Goal: Check status: Check status

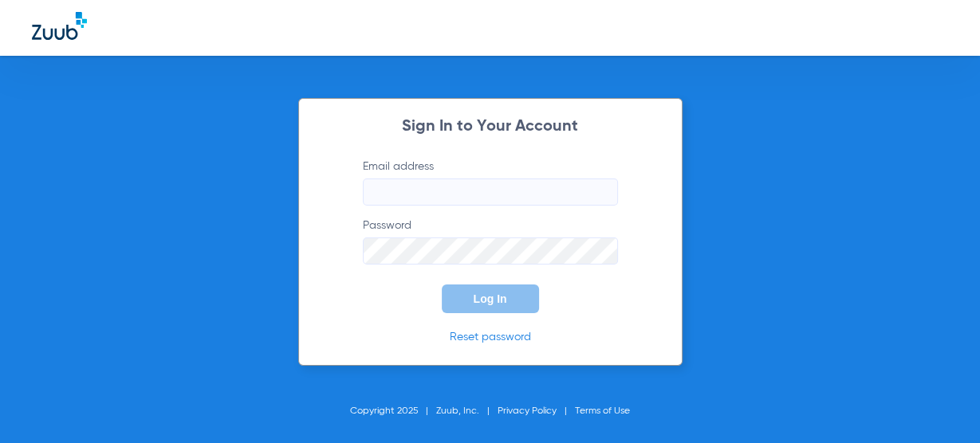
type input "[EMAIL_ADDRESS][DOMAIN_NAME]"
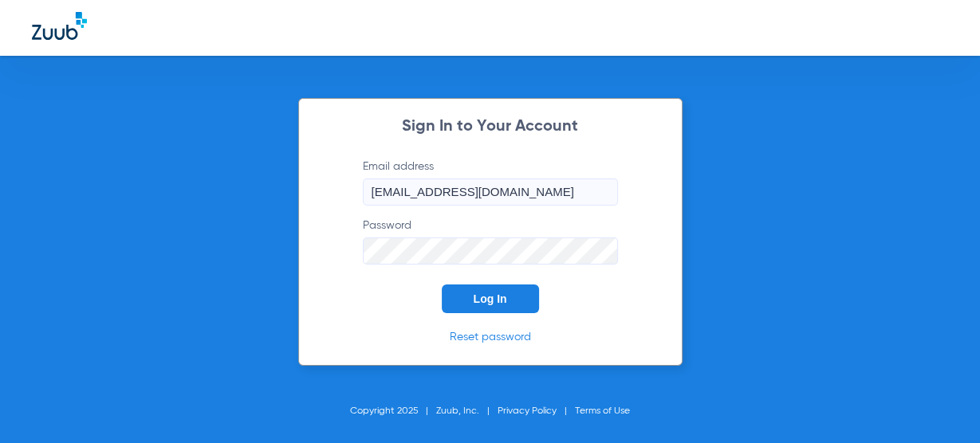
click at [493, 309] on button "Log In" at bounding box center [490, 299] width 97 height 29
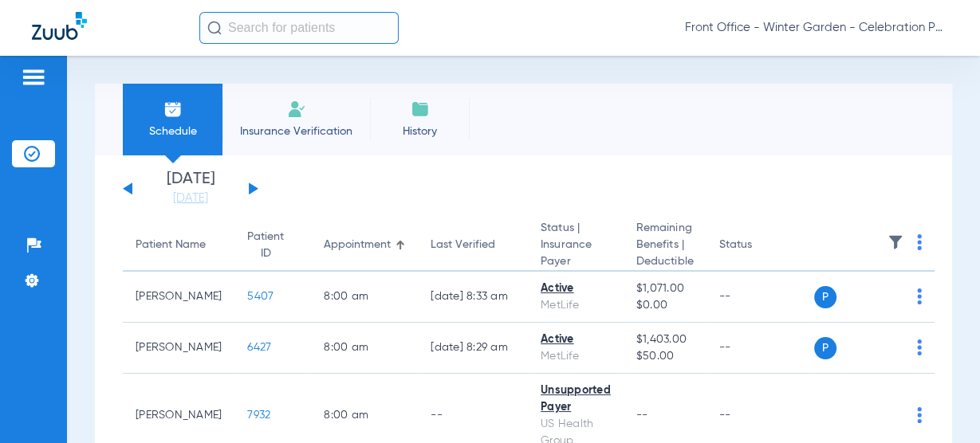
click at [254, 185] on div "[DATE] [DATE] [DATE] [DATE] [DATE] [DATE] [DATE] [DATE] [DATE] [DATE] [DATE] [D…" at bounding box center [191, 188] width 136 height 35
click at [250, 185] on button at bounding box center [254, 189] width 10 height 12
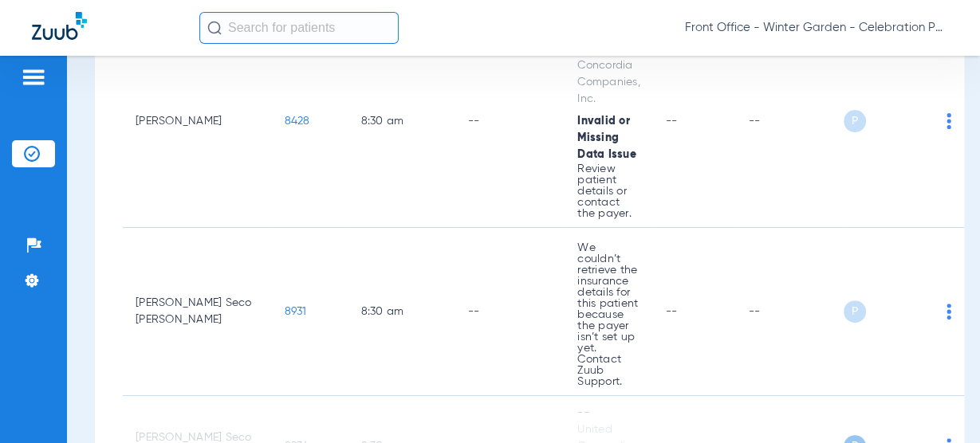
scroll to position [128, 0]
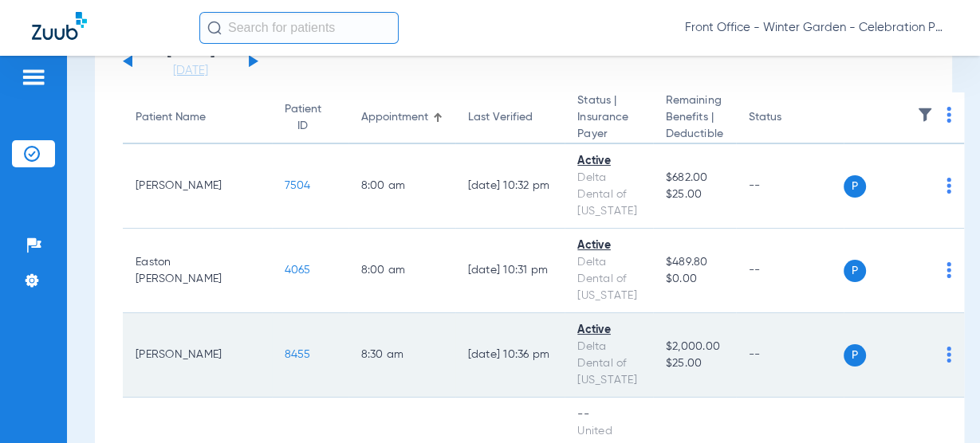
click at [285, 351] on span "8455" at bounding box center [298, 354] width 26 height 11
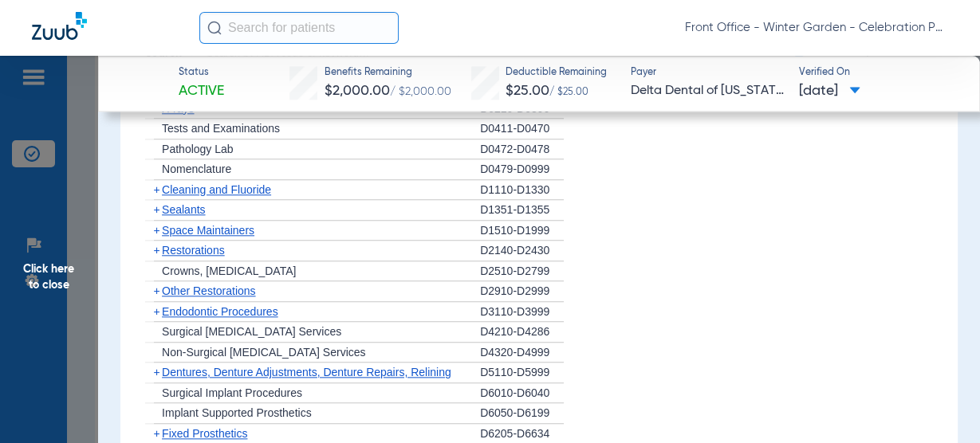
scroll to position [1339, 0]
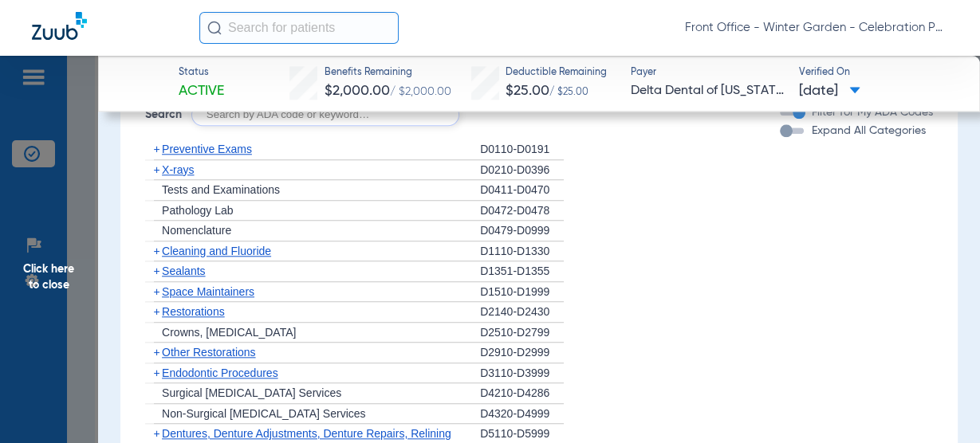
click at [243, 154] on div "+ Preventive Exams" at bounding box center [312, 150] width 335 height 21
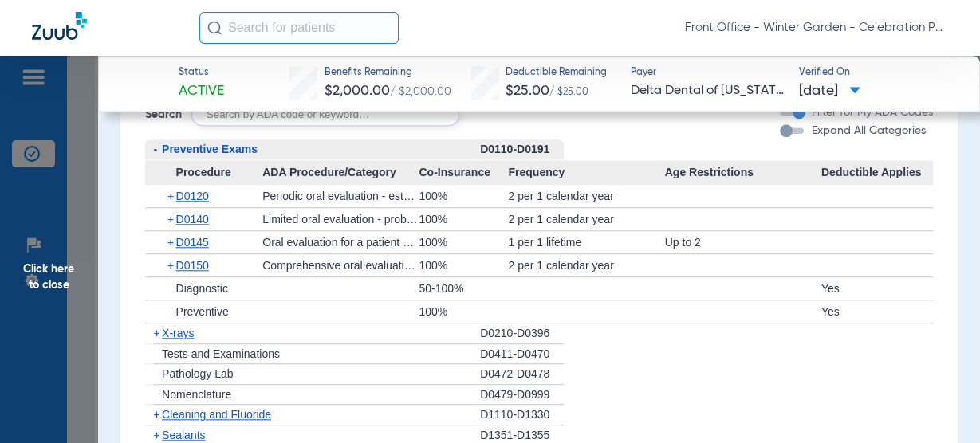
click at [236, 154] on div "- Preventive Exams" at bounding box center [312, 150] width 335 height 21
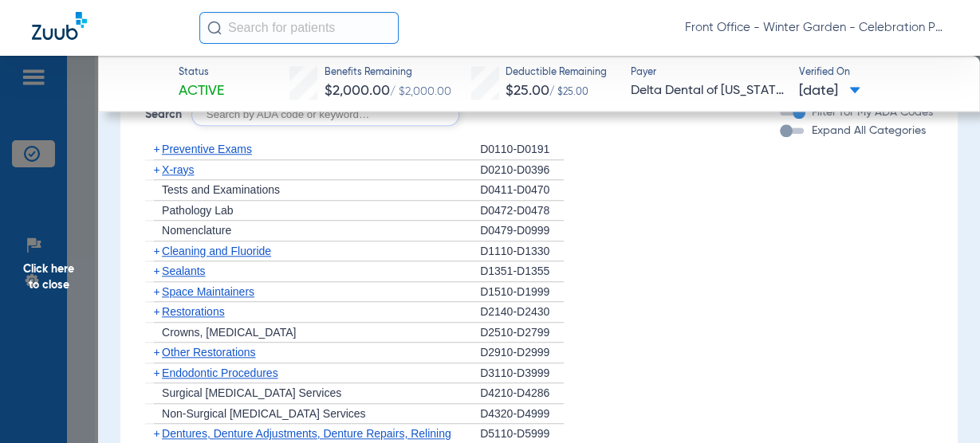
click at [234, 155] on span "Preventive Exams" at bounding box center [207, 149] width 90 height 13
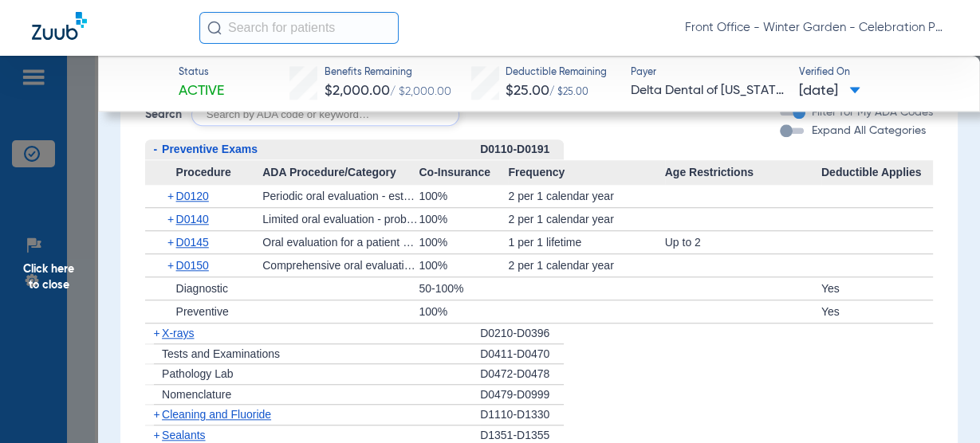
click at [232, 155] on span "Preventive Exams" at bounding box center [210, 149] width 96 height 13
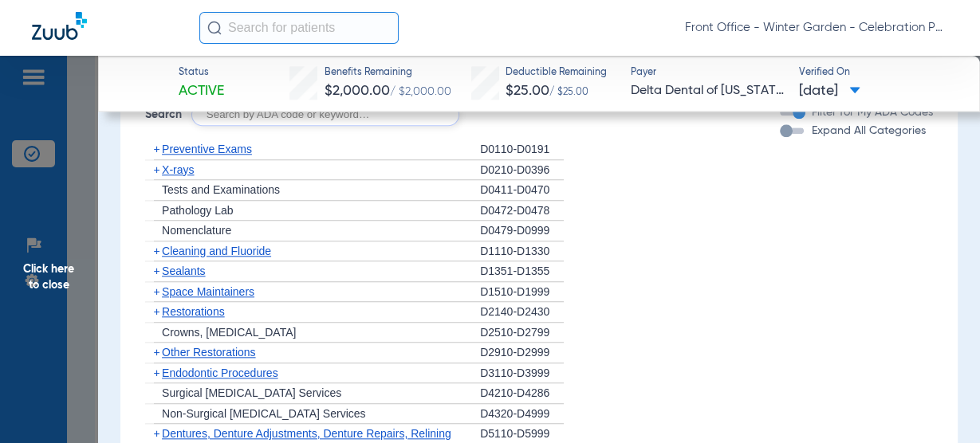
click at [189, 176] on span "X-rays" at bounding box center [178, 169] width 32 height 13
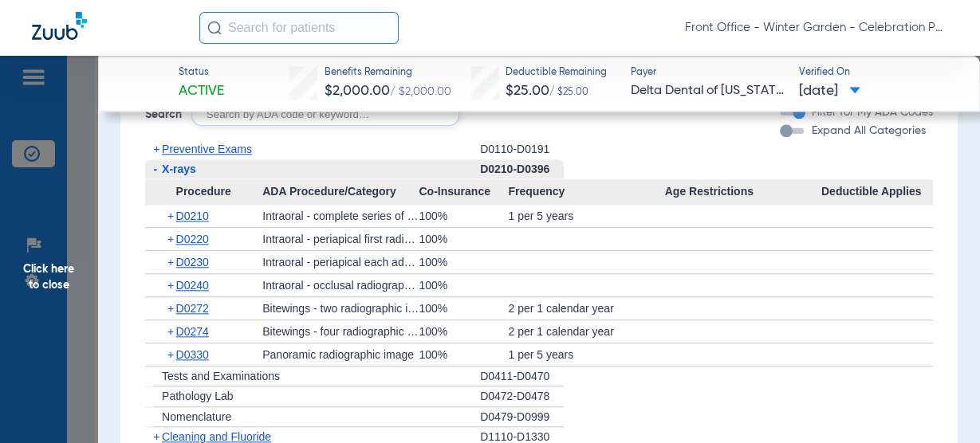
scroll to position [1595, 0]
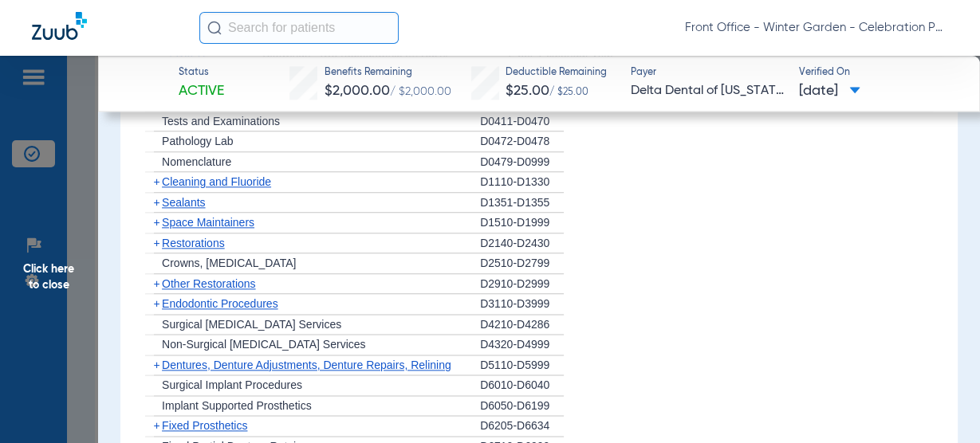
drag, startPoint x: 214, startPoint y: 191, endPoint x: 240, endPoint y: 191, distance: 26.3
click at [214, 188] on span "Cleaning and Fluoride" at bounding box center [216, 181] width 109 height 13
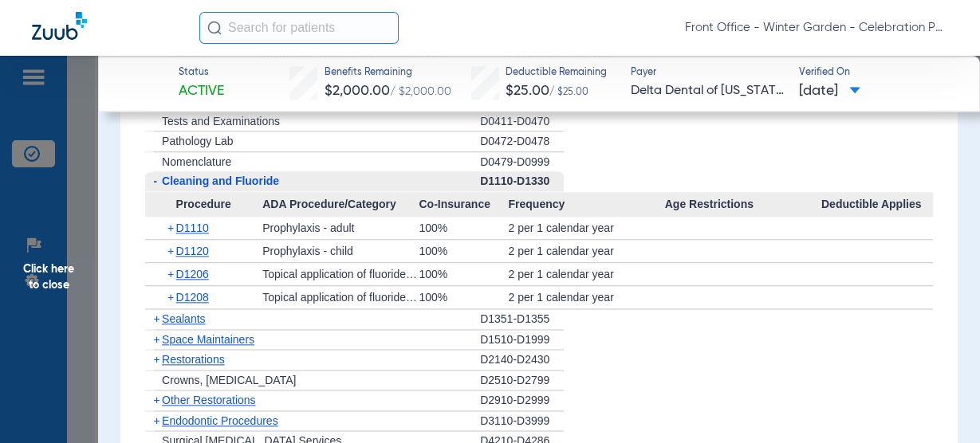
click at [82, 262] on span "Click here to close" at bounding box center [49, 277] width 98 height 443
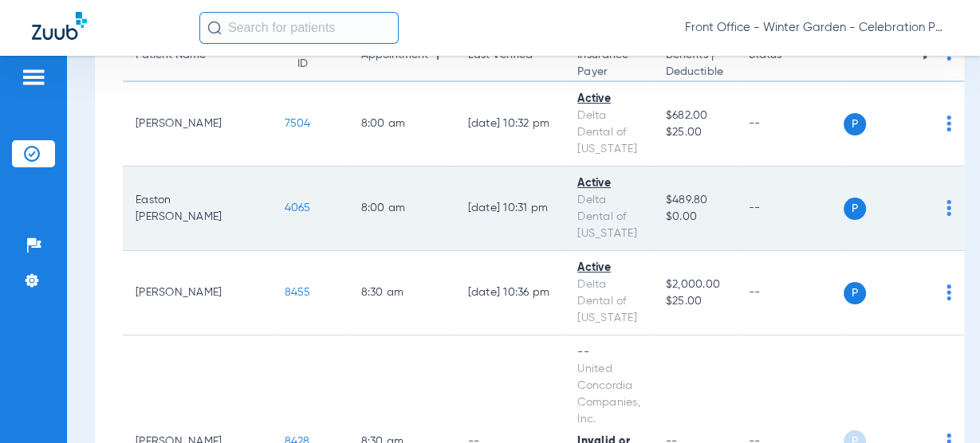
scroll to position [128, 0]
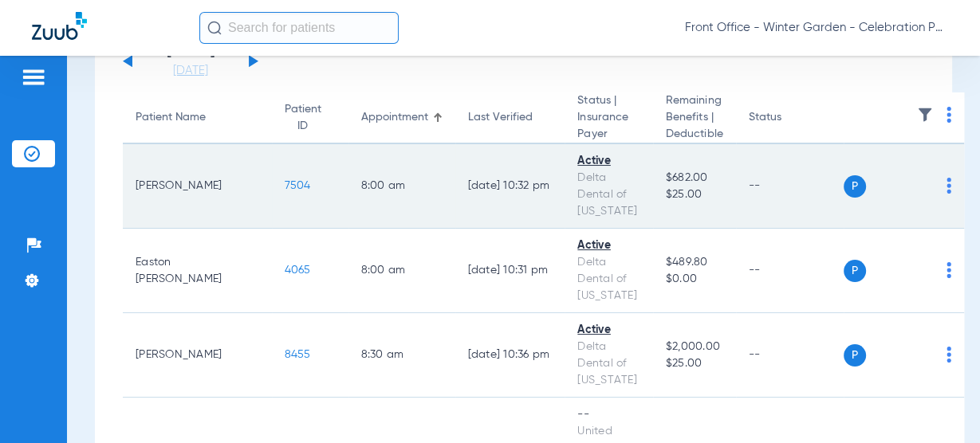
click at [285, 185] on span "7504" at bounding box center [298, 185] width 26 height 11
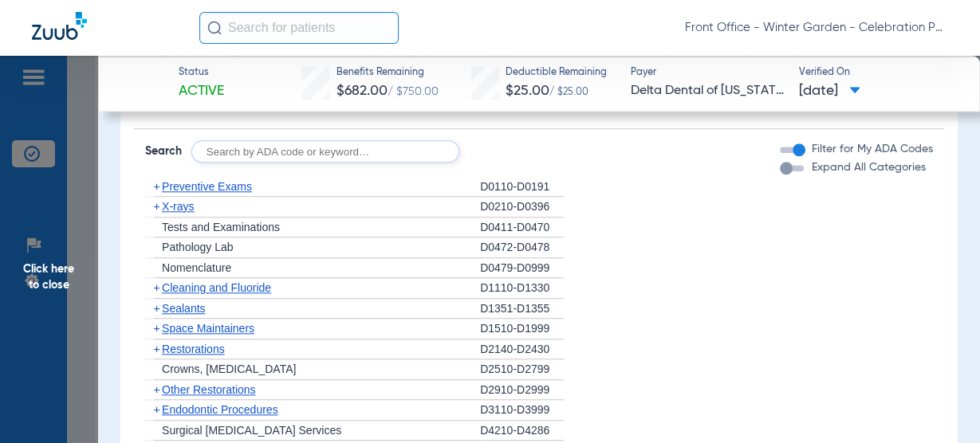
scroll to position [1403, 0]
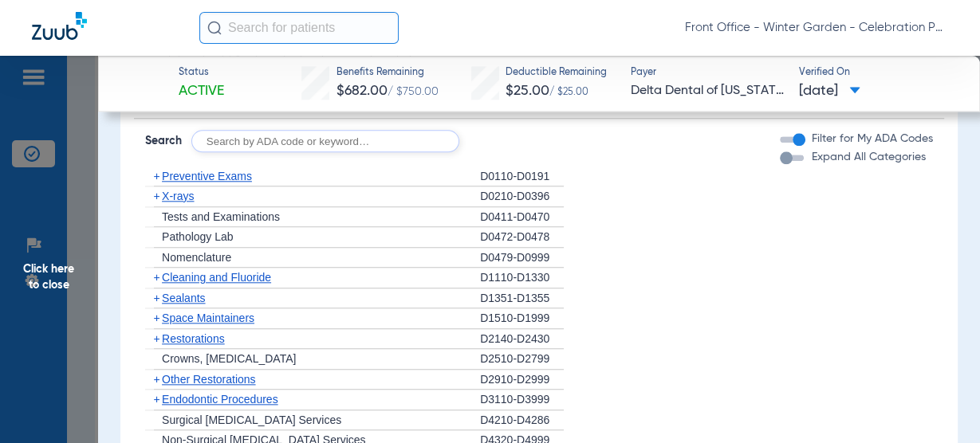
drag, startPoint x: 179, startPoint y: 207, endPoint x: 269, endPoint y: 209, distance: 90.1
click at [179, 203] on span "X-rays" at bounding box center [178, 196] width 32 height 13
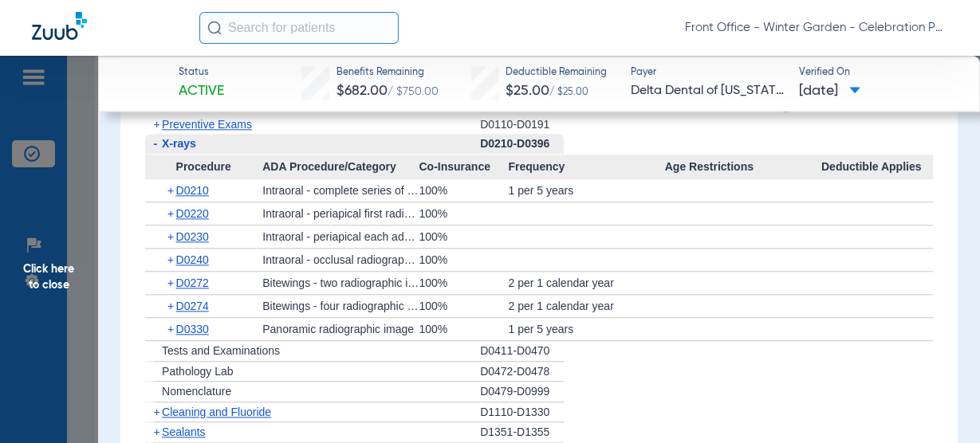
scroll to position [1467, 0]
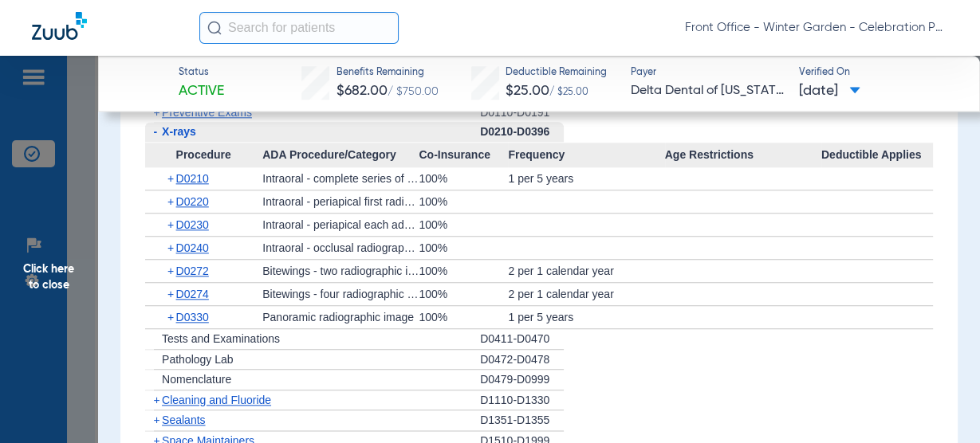
click at [220, 118] on span "Preventive Exams" at bounding box center [207, 112] width 90 height 13
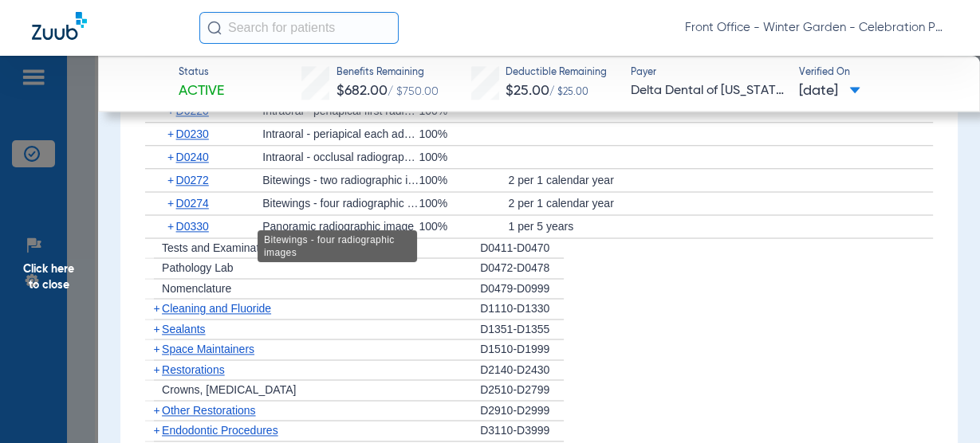
scroll to position [1595, 0]
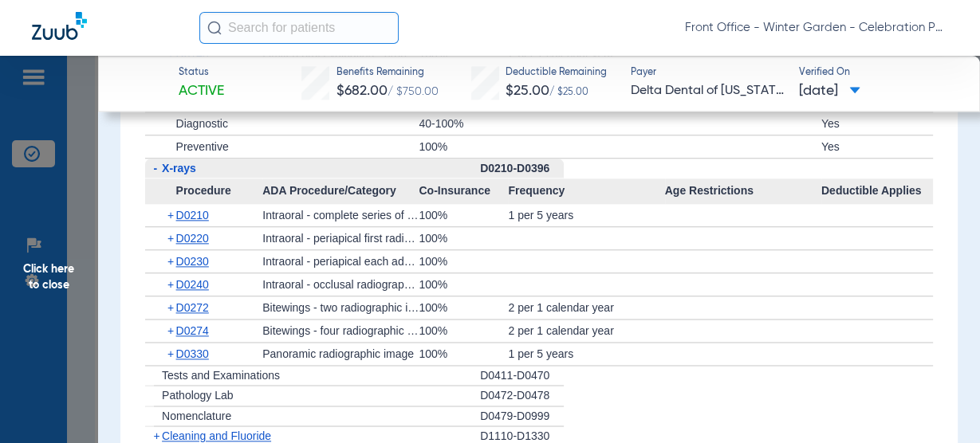
drag, startPoint x: 194, startPoint y: 180, endPoint x: 199, endPoint y: 168, distance: 12.9
click at [194, 175] on span "X-rays" at bounding box center [179, 168] width 34 height 13
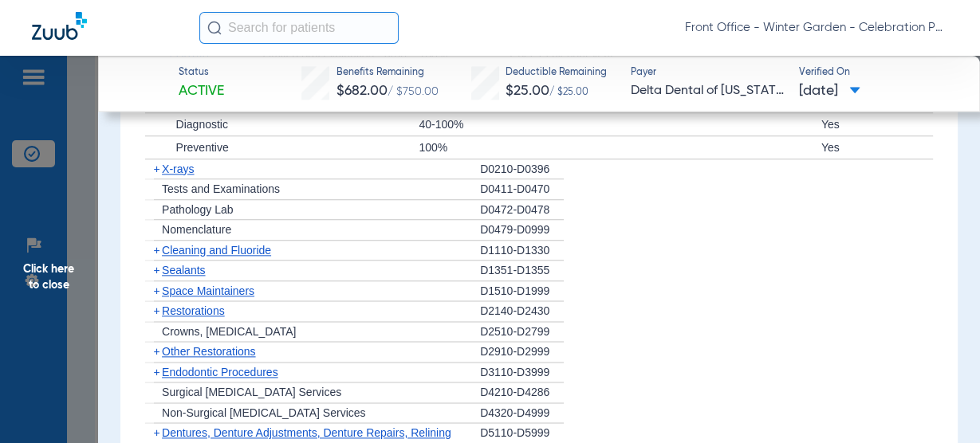
click at [197, 257] on span "Cleaning and Fluoride" at bounding box center [216, 250] width 109 height 13
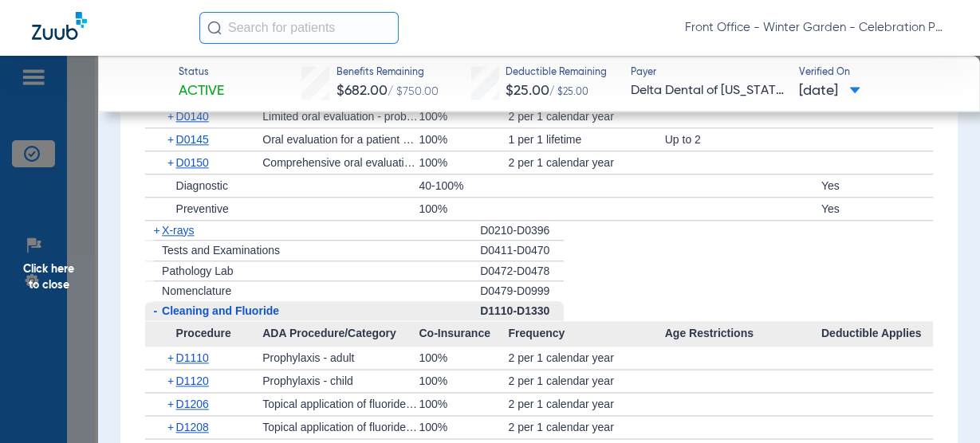
scroll to position [1531, 0]
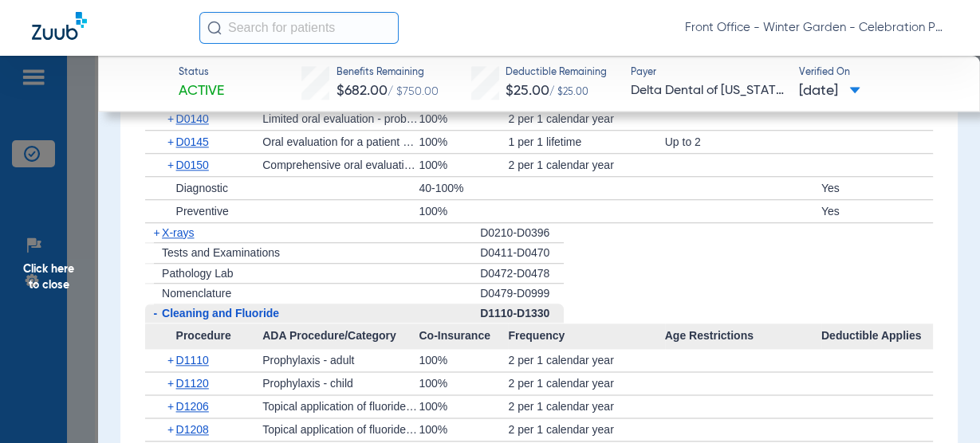
click at [187, 239] on span "X-rays" at bounding box center [178, 232] width 32 height 13
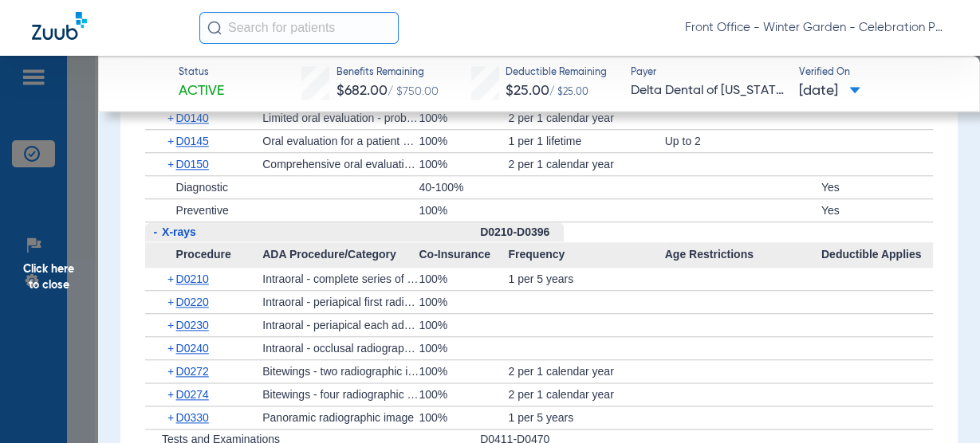
click at [83, 287] on span "Click here to close" at bounding box center [49, 277] width 98 height 443
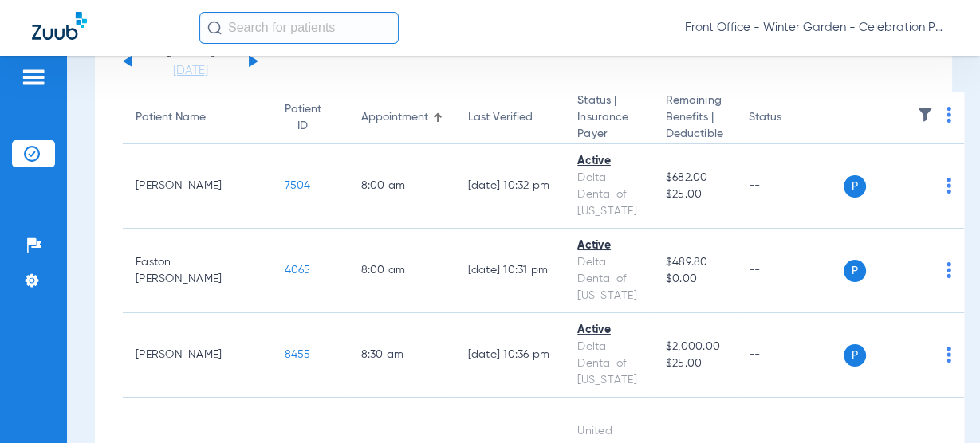
scroll to position [0, 0]
